Goal: Information Seeking & Learning: Learn about a topic

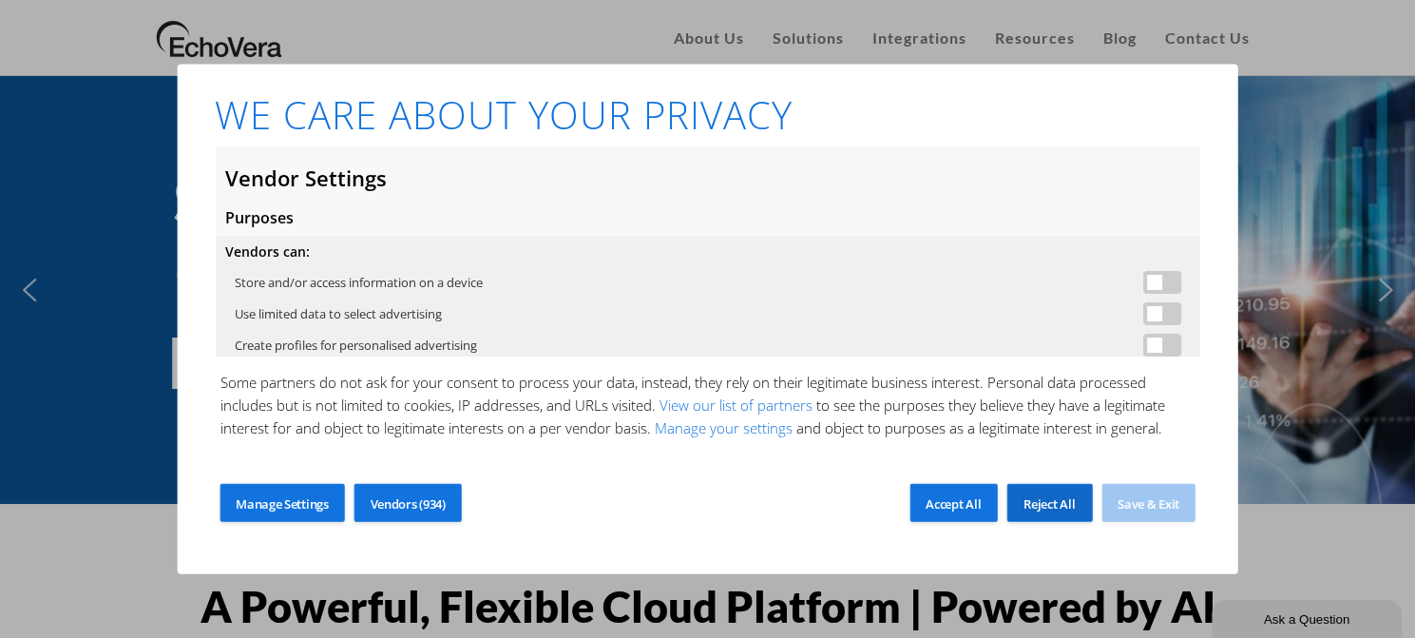
click at [1039, 505] on span "Reject All" at bounding box center [1048, 503] width 51 height 17
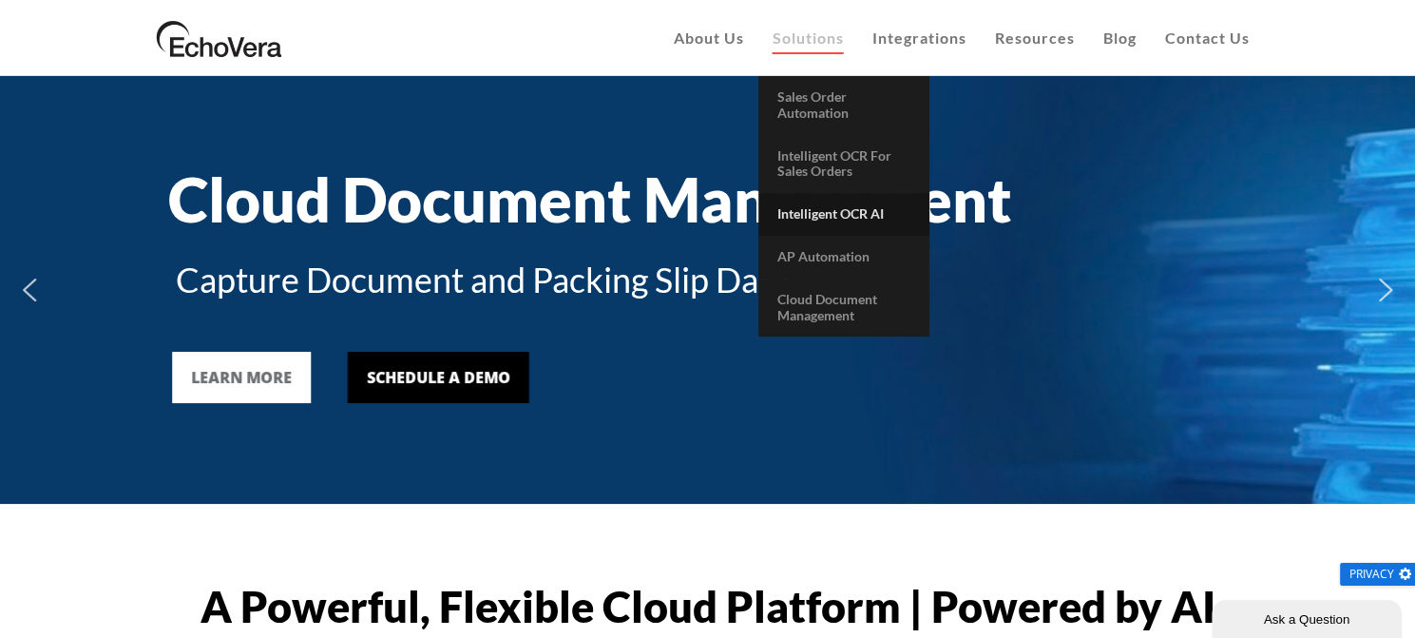
click at [814, 214] on span "Intelligent OCR AI" at bounding box center [830, 213] width 106 height 16
